Goal: Information Seeking & Learning: Learn about a topic

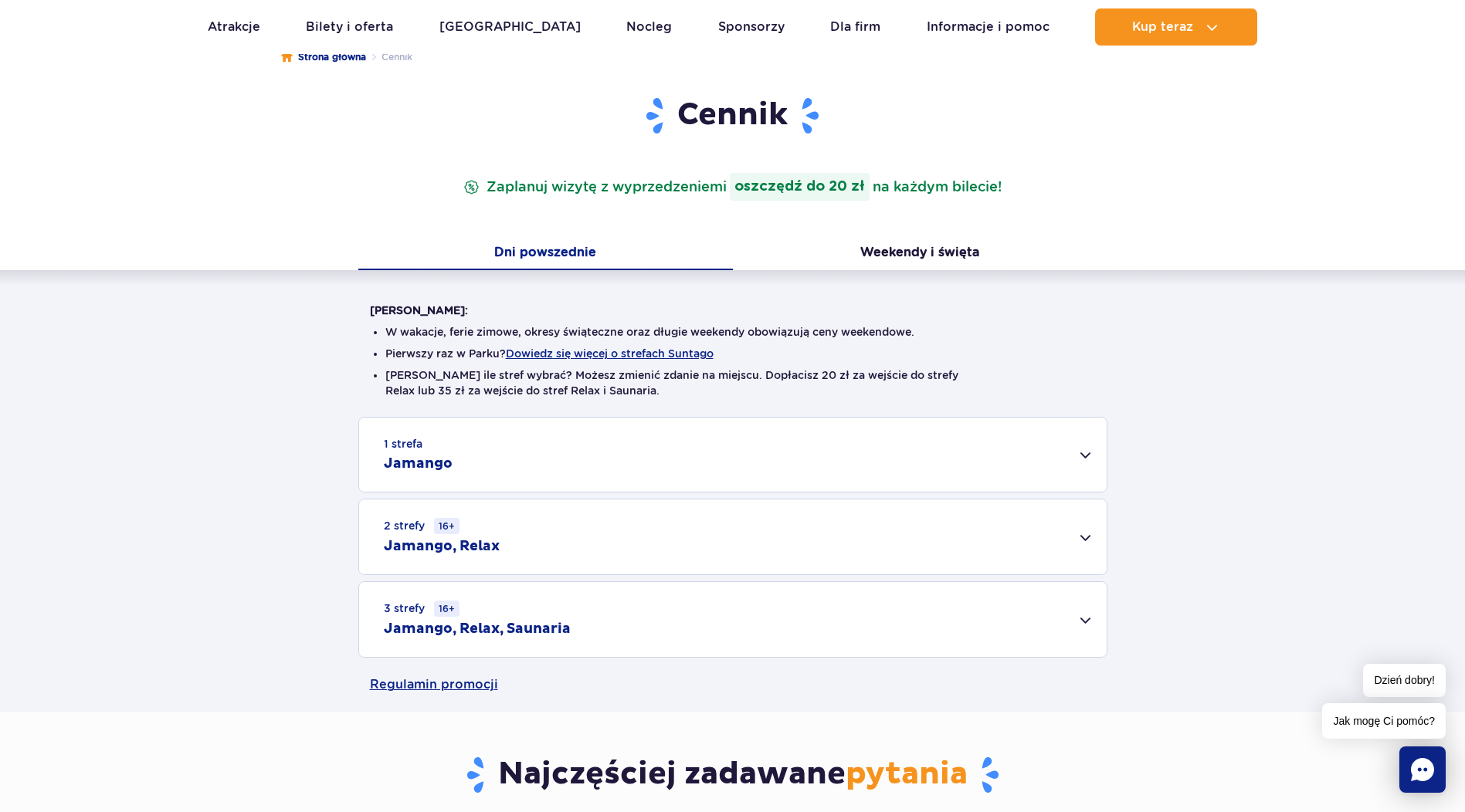
scroll to position [232, 0]
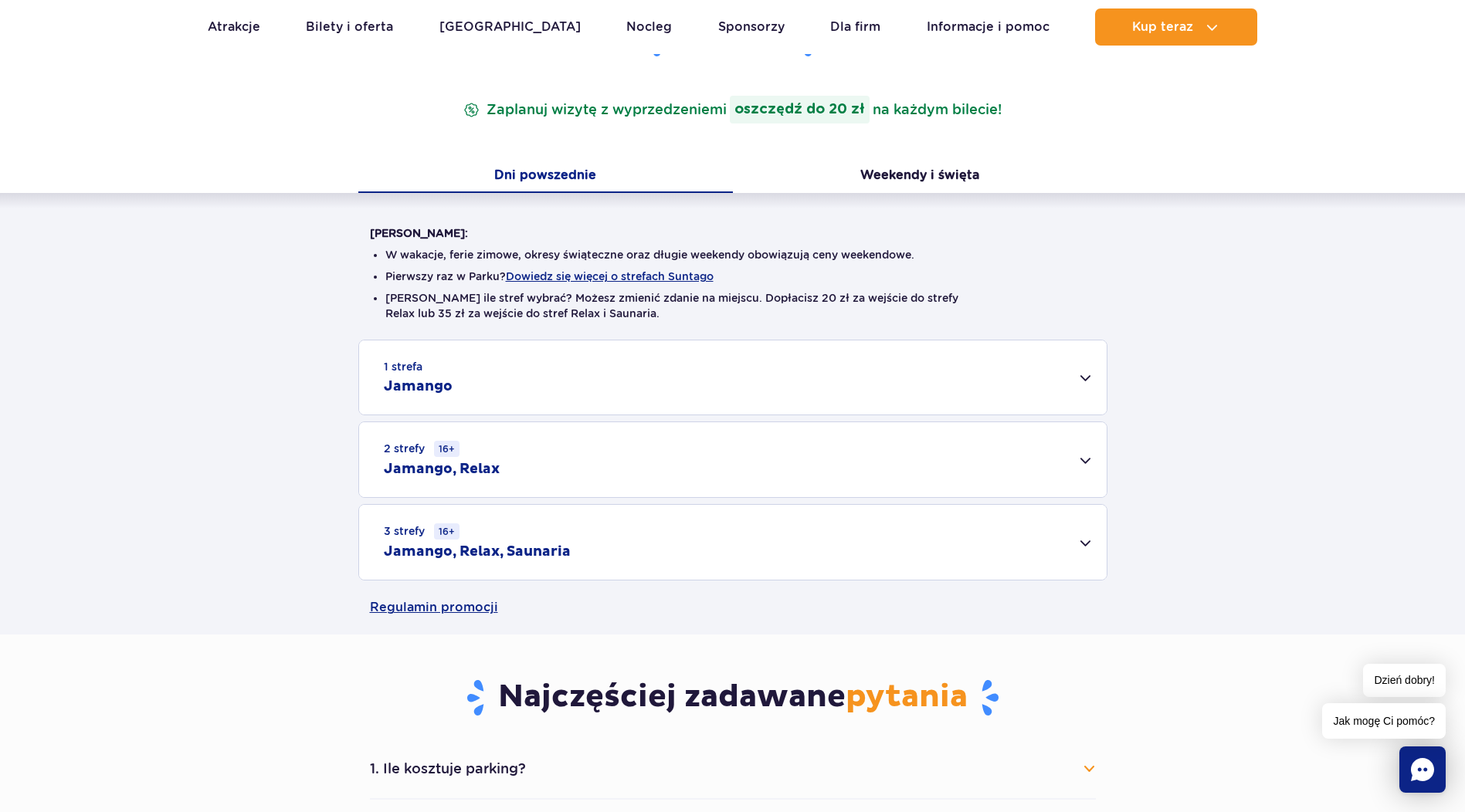
click at [1083, 379] on div "1 strefa Jamango" at bounding box center [733, 377] width 748 height 74
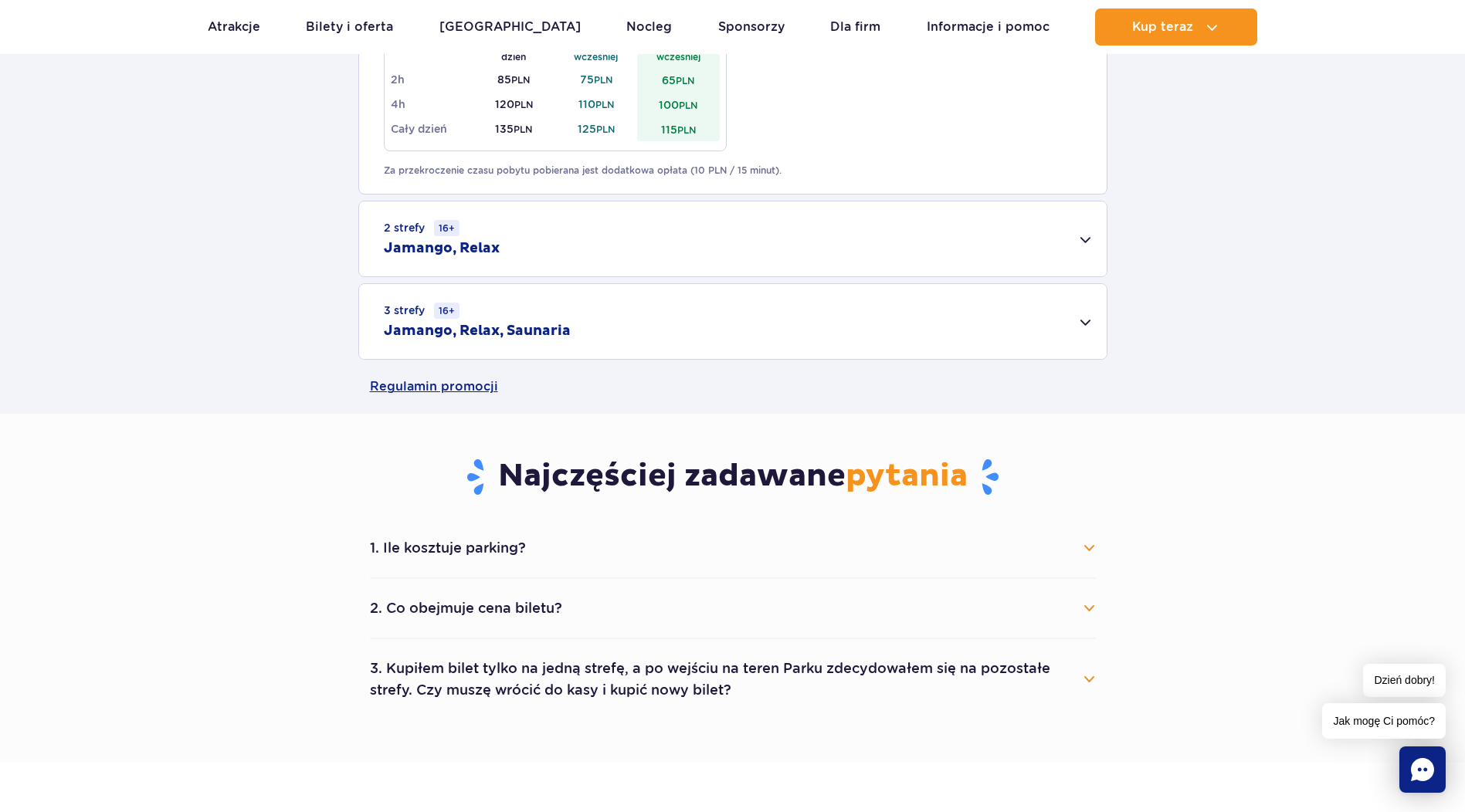
scroll to position [1081, 0]
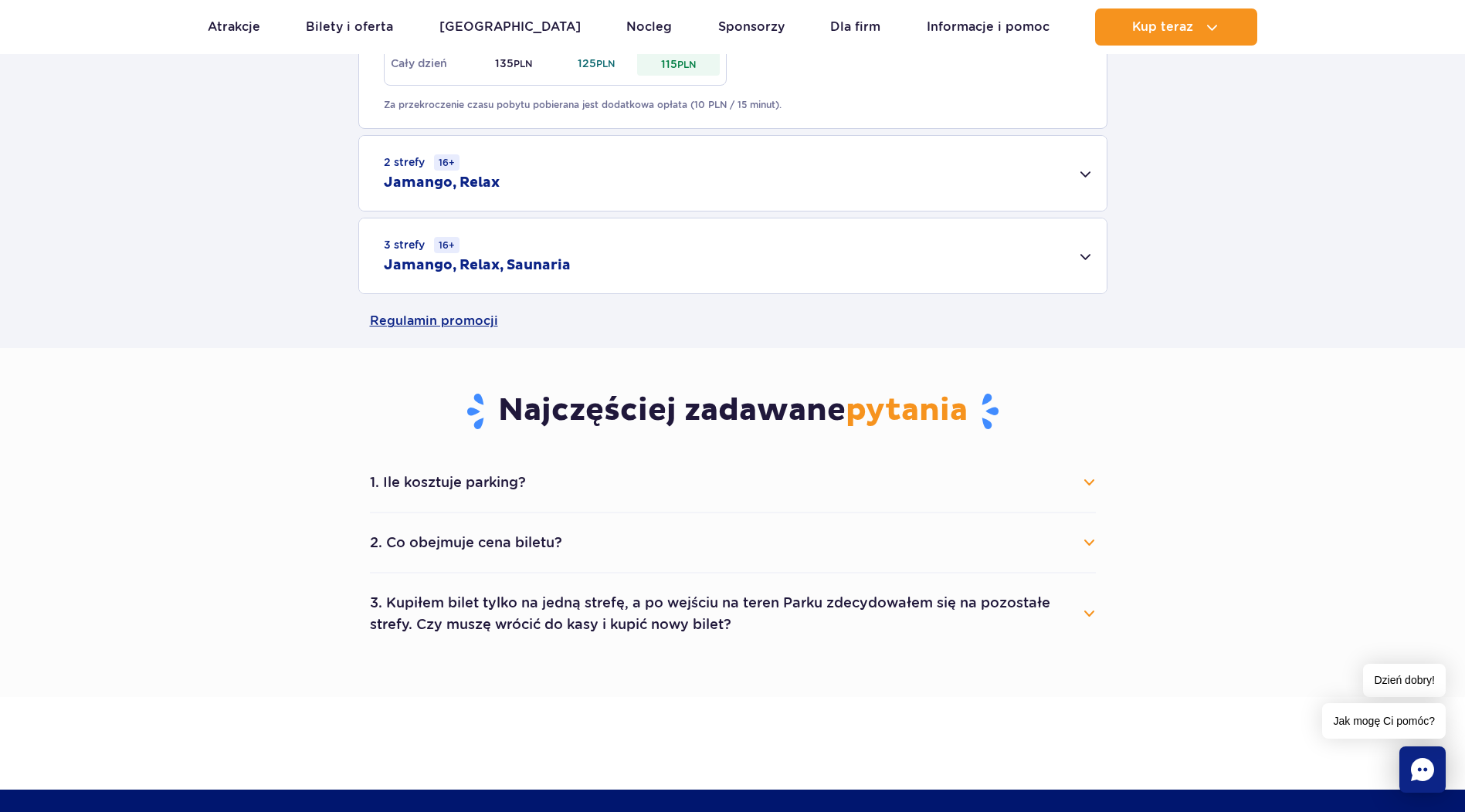
click at [1086, 488] on button "1. Ile kosztuje parking?" at bounding box center [733, 482] width 726 height 34
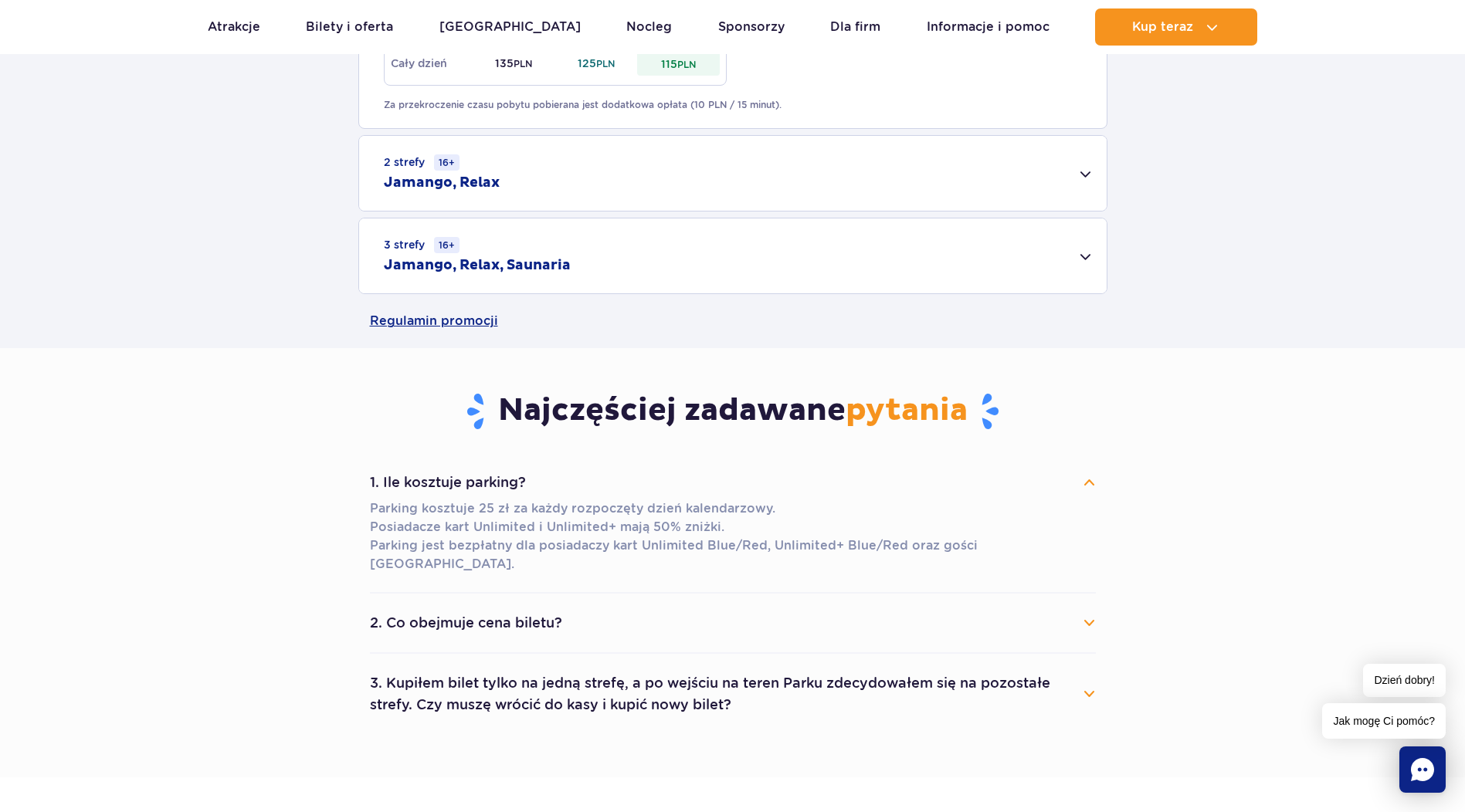
click at [1086, 488] on button "1. Ile kosztuje parking?" at bounding box center [733, 482] width 726 height 34
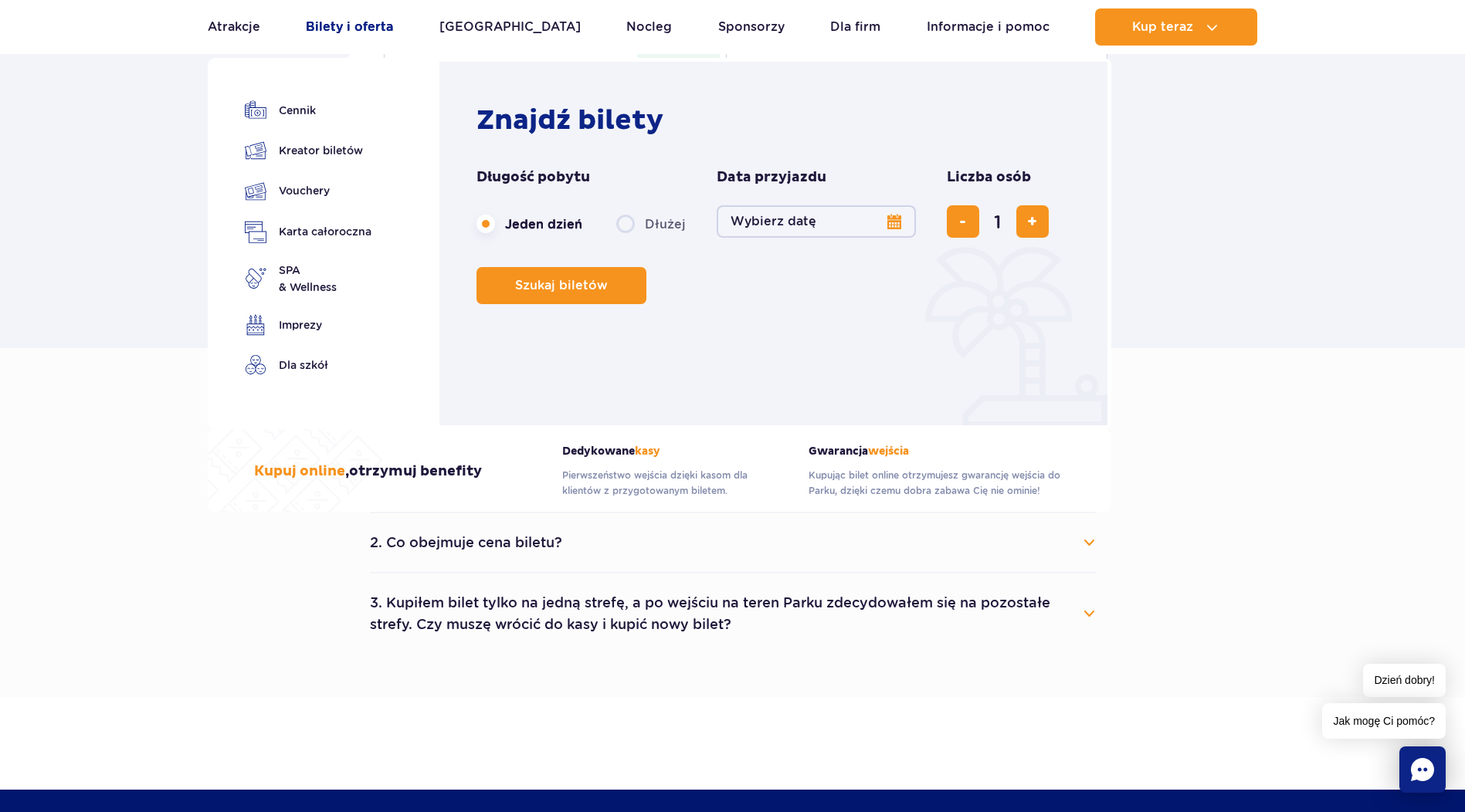
click at [356, 27] on link "Bilety i oferta" at bounding box center [349, 27] width 87 height 37
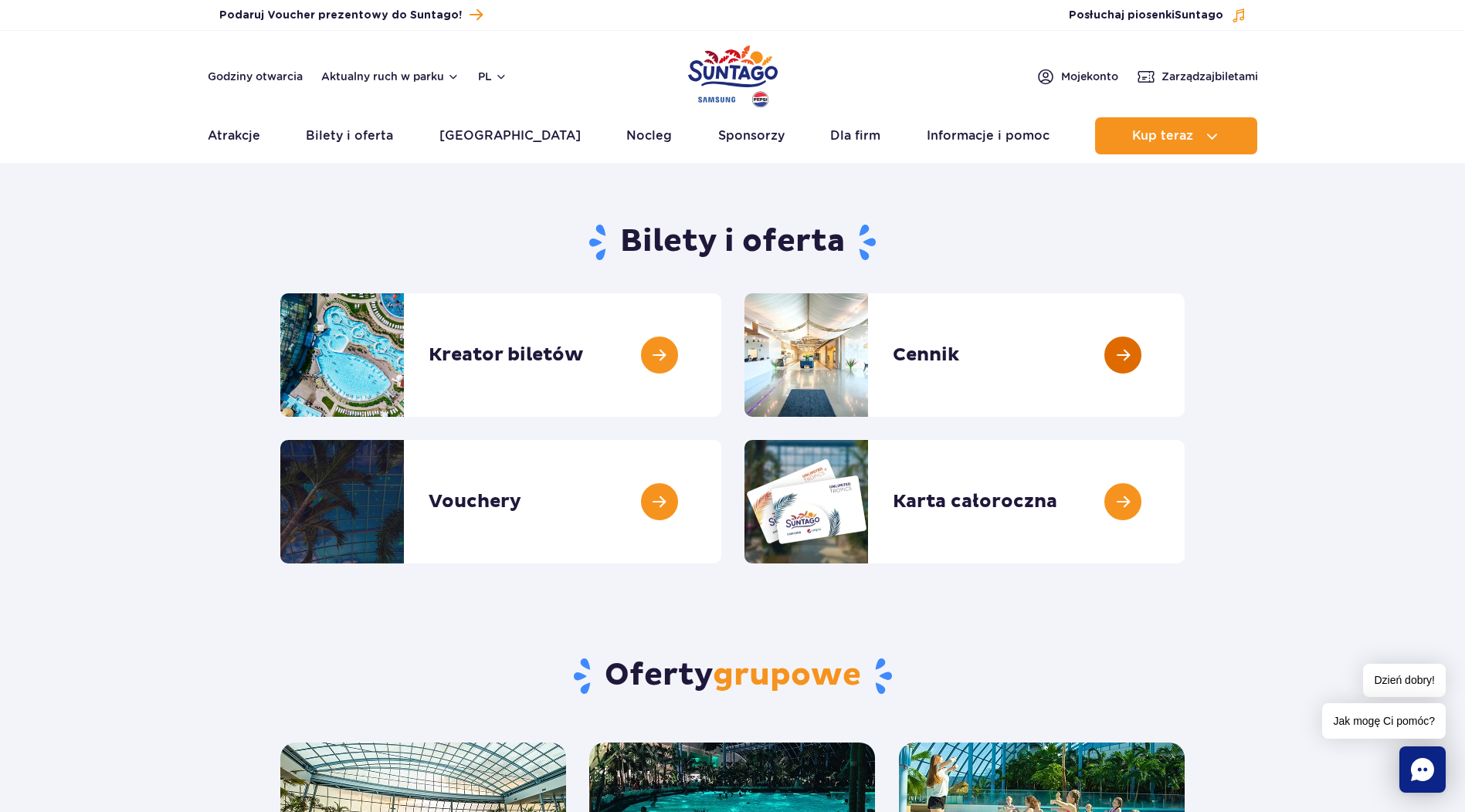
click at [1184, 361] on link at bounding box center [1184, 355] width 0 height 124
